Goal: Check status: Check status

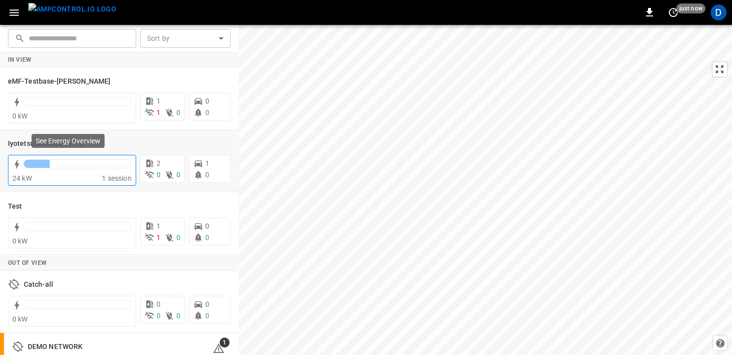
click at [67, 175] on div "24 kW" at bounding box center [57, 178] width 90 height 10
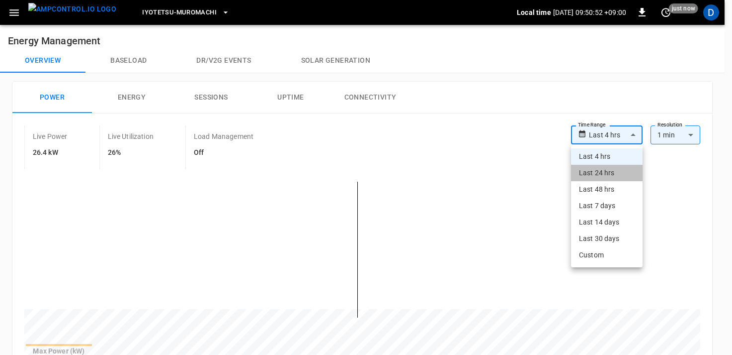
click at [613, 179] on li "Last 24 hrs" at bounding box center [607, 173] width 72 height 16
type input "**********"
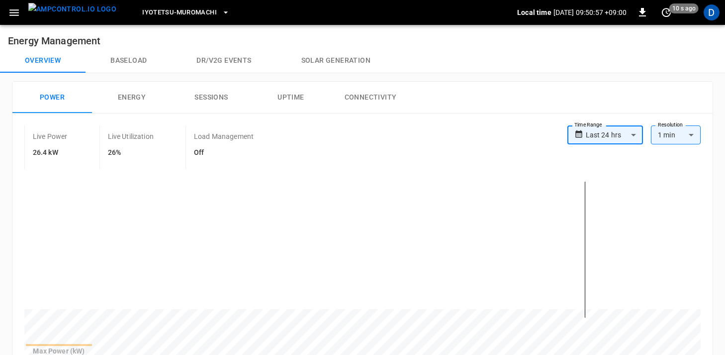
click at [43, 61] on button "Overview" at bounding box center [43, 61] width 86 height 24
click at [189, 15] on span "Iyotetsu-Muromachi" at bounding box center [179, 12] width 75 height 11
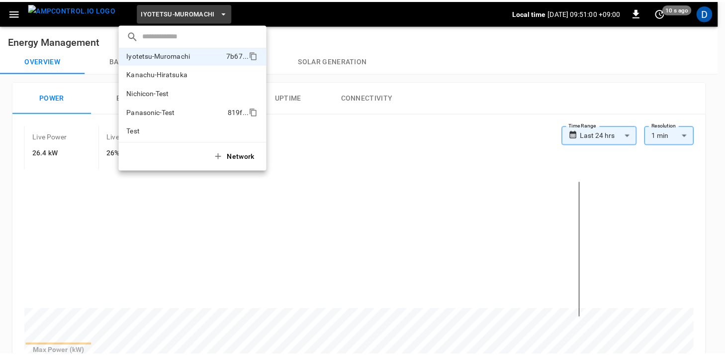
scroll to position [65, 0]
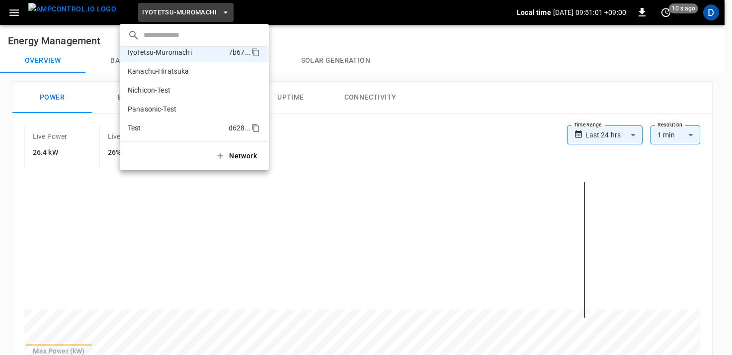
click at [167, 119] on li "Test d628 ..." at bounding box center [194, 127] width 149 height 19
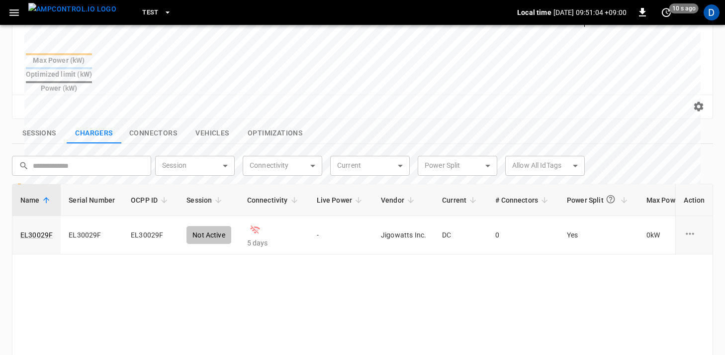
scroll to position [0, 0]
